Goal: Find specific fact: Find specific fact

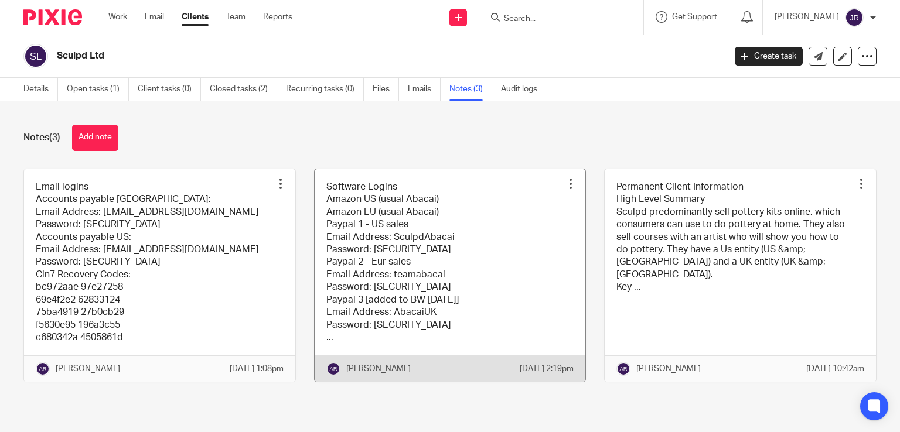
scroll to position [4, 0]
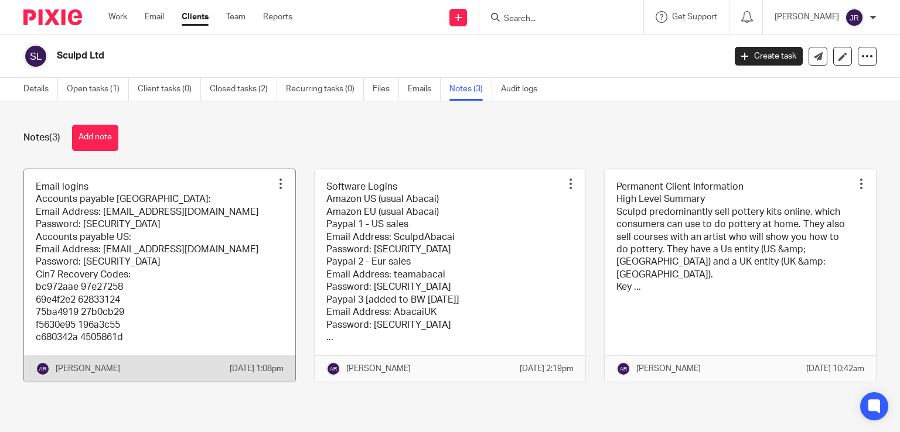
click at [204, 261] on link at bounding box center [159, 275] width 271 height 213
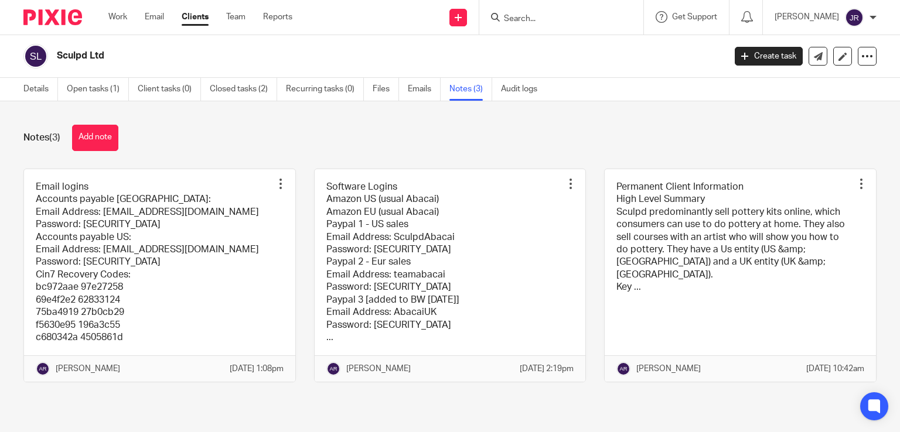
click at [438, 215] on link at bounding box center [450, 275] width 271 height 213
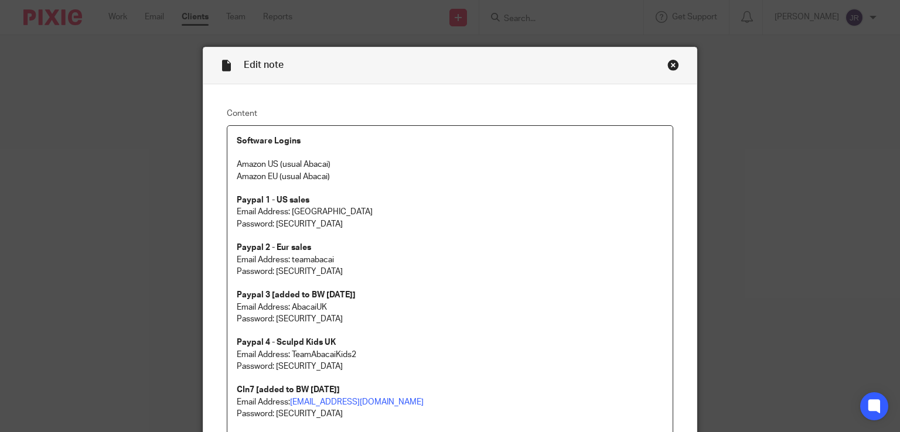
click at [667, 66] on div "Close this dialog window" at bounding box center [673, 65] width 12 height 12
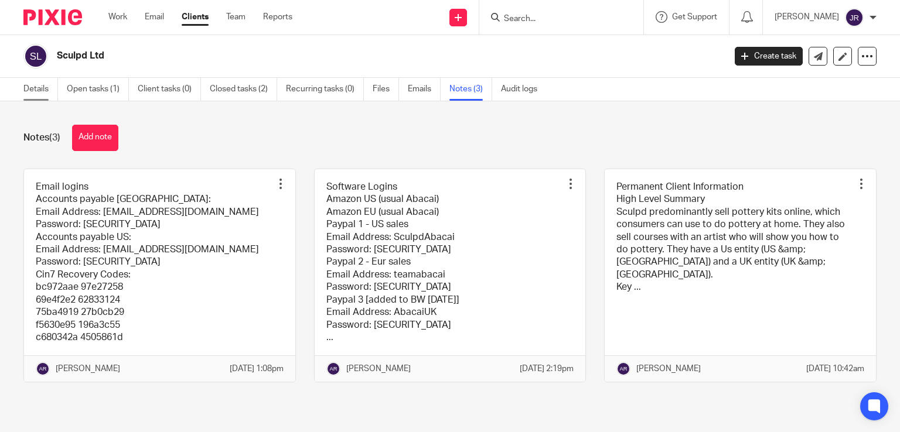
click at [42, 93] on link "Details" at bounding box center [40, 89] width 35 height 23
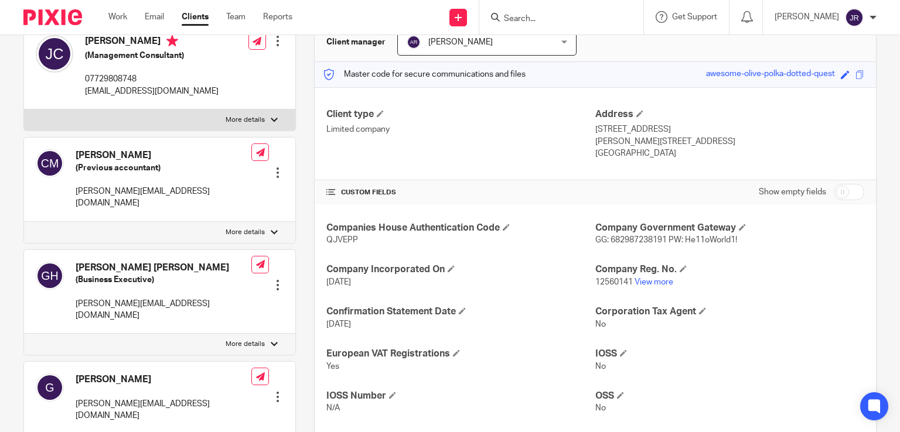
scroll to position [234, 0]
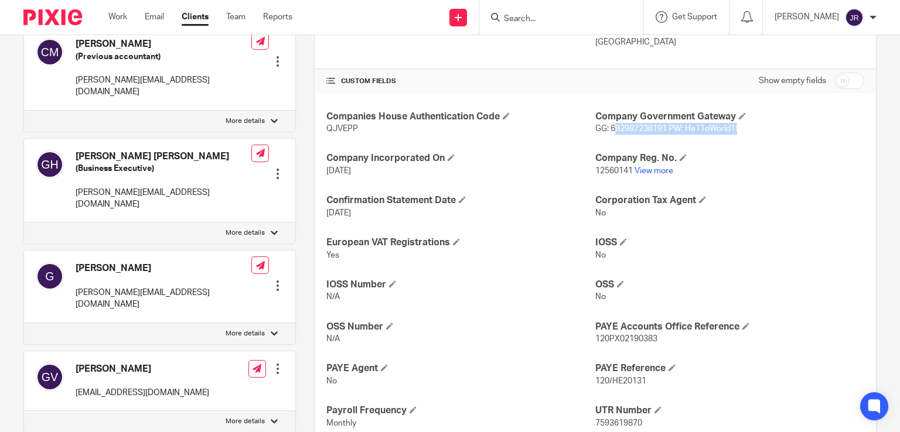
drag, startPoint x: 738, startPoint y: 128, endPoint x: 611, endPoint y: 129, distance: 127.2
click at [611, 129] on p "GG: 682987238191 PW: He11oWorld1!" at bounding box center [729, 129] width 269 height 12
click at [604, 127] on span "GG: 682987238191 PW: He11oWorld1!" at bounding box center [666, 129] width 142 height 8
drag, startPoint x: 583, startPoint y: 111, endPoint x: 749, endPoint y: 137, distance: 168.3
click at [749, 137] on div "Companies House Authentication Code QJVEPP Company Government Gateway GG: 68298…" at bounding box center [595, 333] width 561 height 481
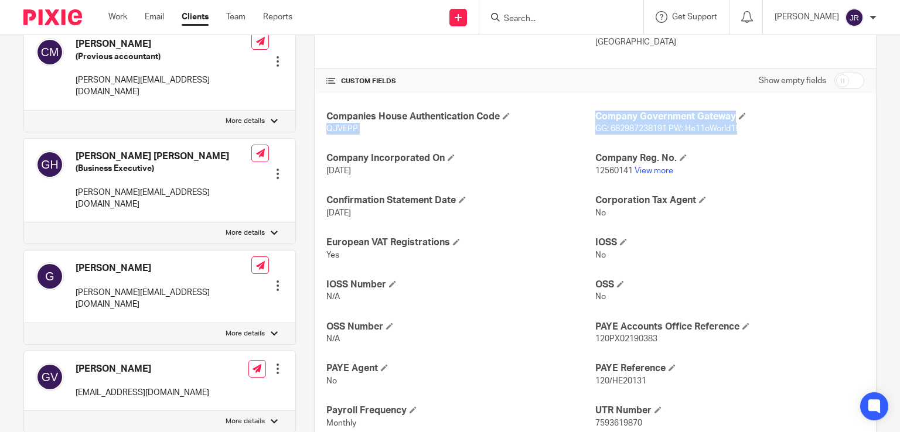
click at [750, 135] on div "Companies House Authentication Code QJVEPP Company Government Gateway GG: 68298…" at bounding box center [595, 333] width 561 height 481
drag, startPoint x: 709, startPoint y: 125, endPoint x: 591, endPoint y: 114, distance: 118.4
click at [595, 114] on div "Company Government Gateway GG: 682987238191 PW: He11oWorld1!" at bounding box center [729, 123] width 269 height 25
copy div "Company Government Gateway GG: 682987238191 PW: He11oWorld1!"
click at [504, 64] on div "Client type Limited company Address [STREET_ADDRESS] [PERSON_NAME][STREET_ADDRE…" at bounding box center [595, 23] width 561 height 94
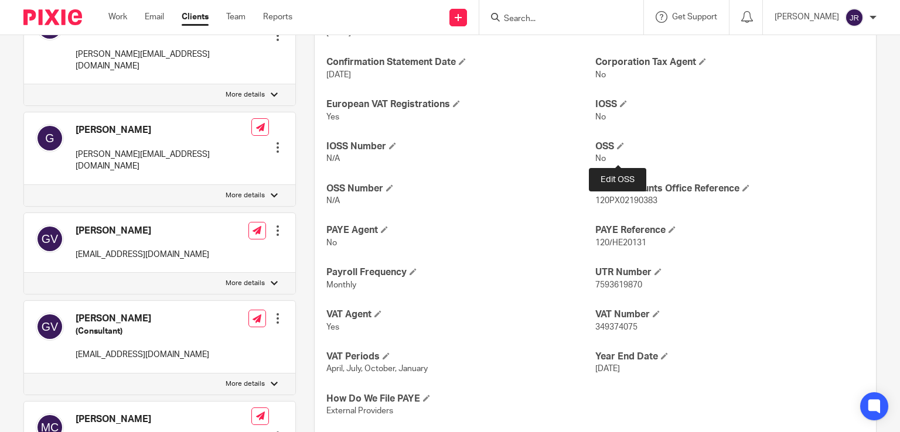
scroll to position [352, 0]
